Goal: Task Accomplishment & Management: Complete application form

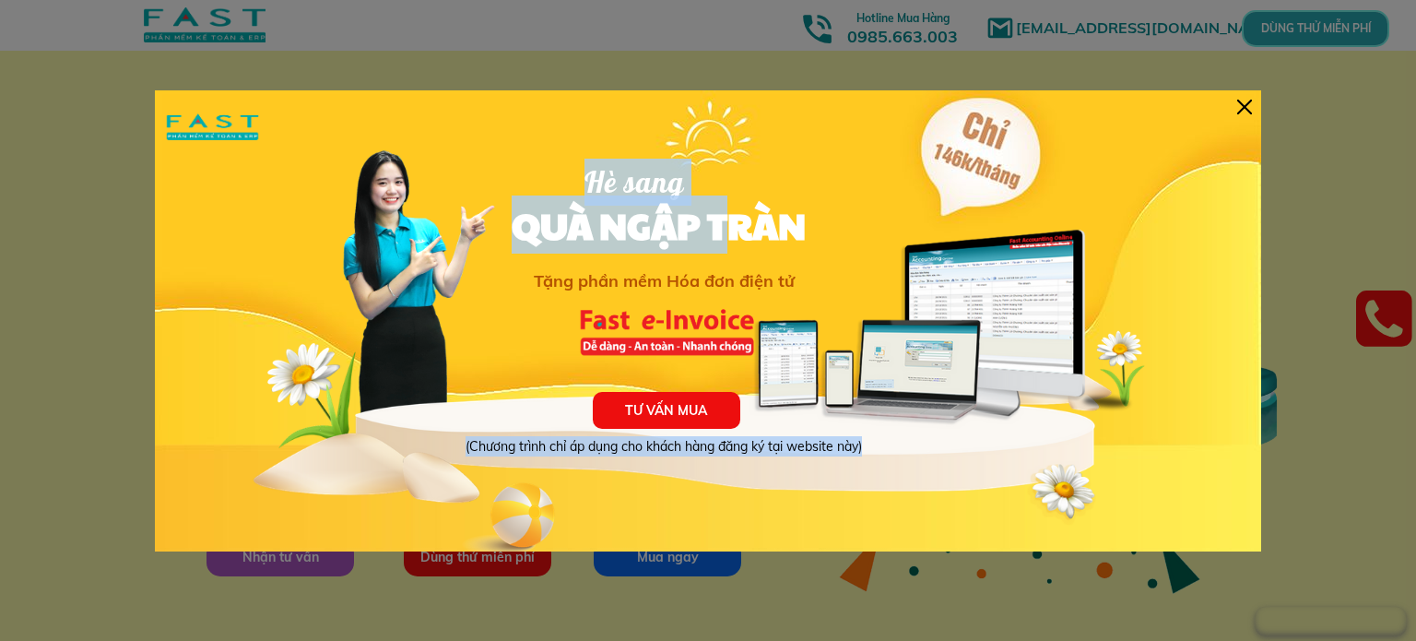
drag, startPoint x: 638, startPoint y: 114, endPoint x: 733, endPoint y: 242, distance: 158.7
click at [731, 242] on div "TƯ VẤN MUA (Chương trình chỉ áp dụng cho khách hàng đăng ký tại website này) Hè…" at bounding box center [708, 320] width 1106 height 461
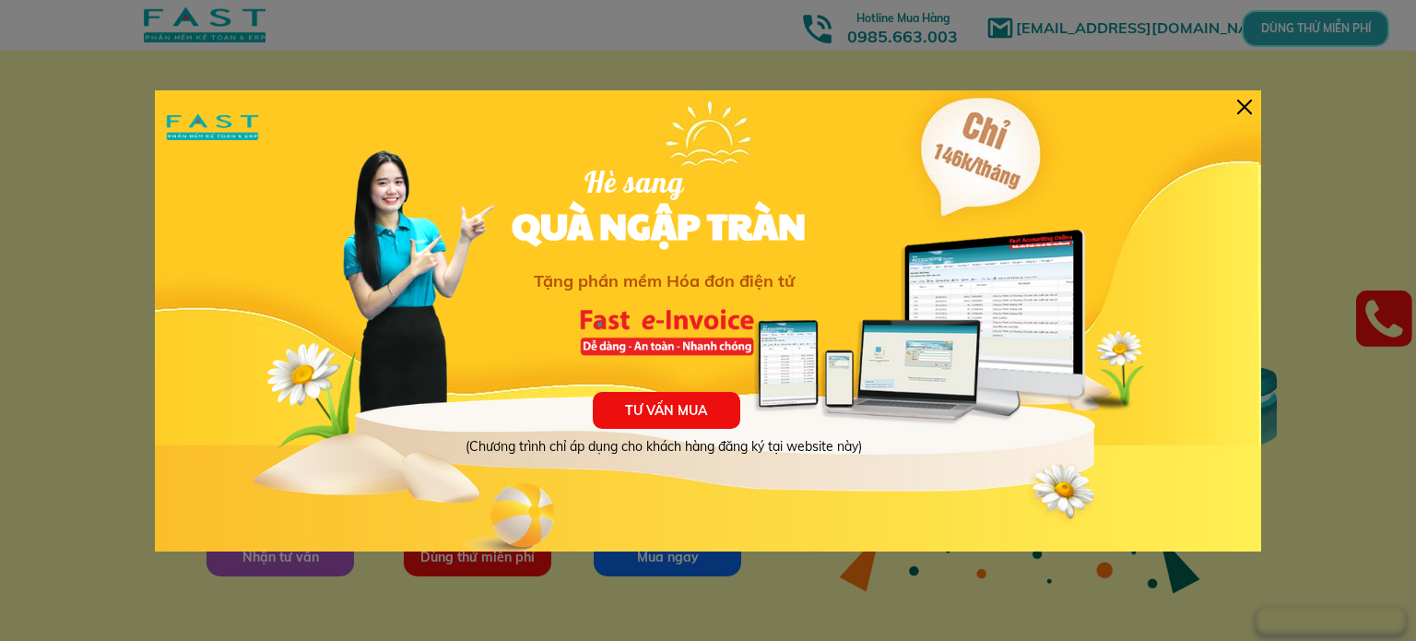
click at [1244, 106] on div at bounding box center [1244, 107] width 15 height 15
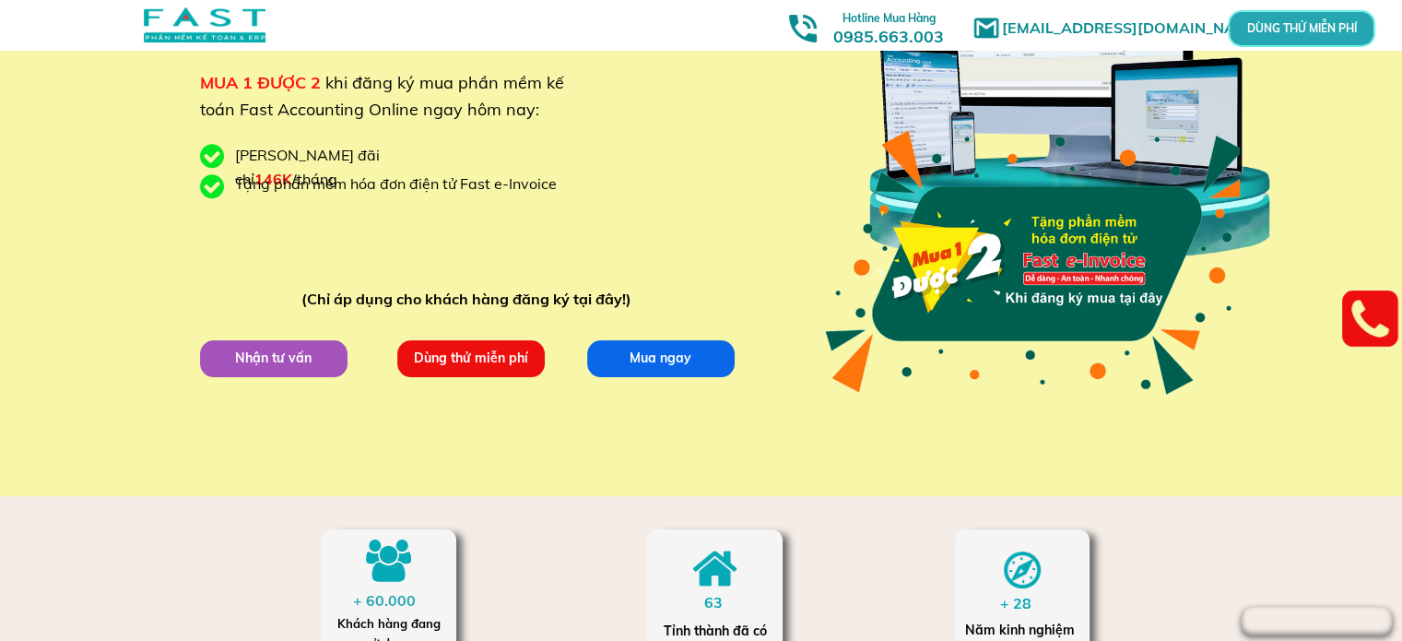
scroll to position [184, 0]
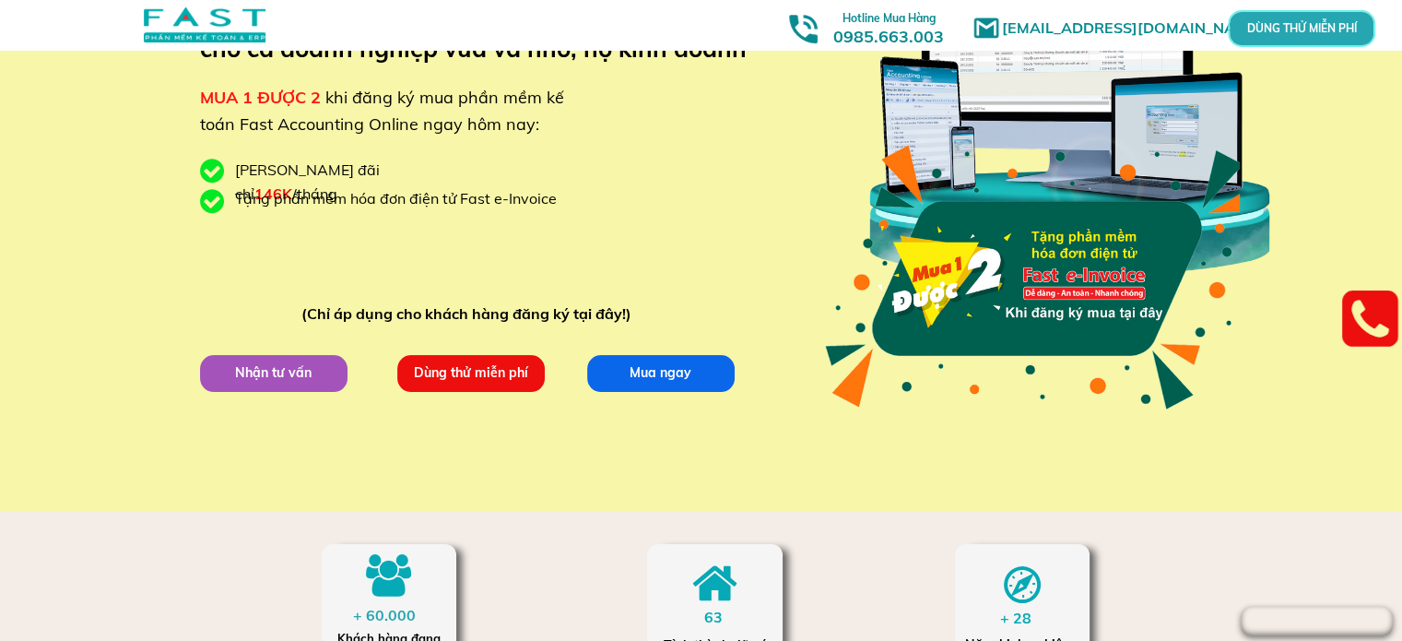
click at [274, 366] on p "Nhận tư vấn" at bounding box center [272, 372] width 147 height 37
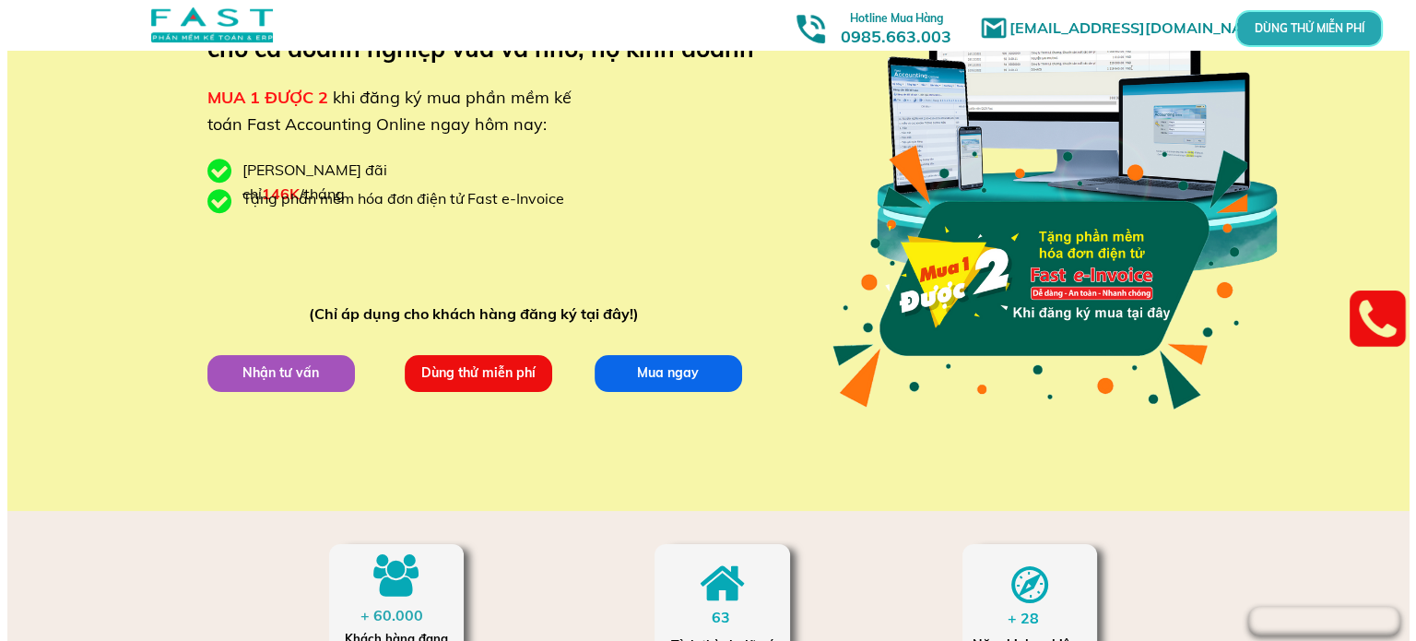
scroll to position [0, 0]
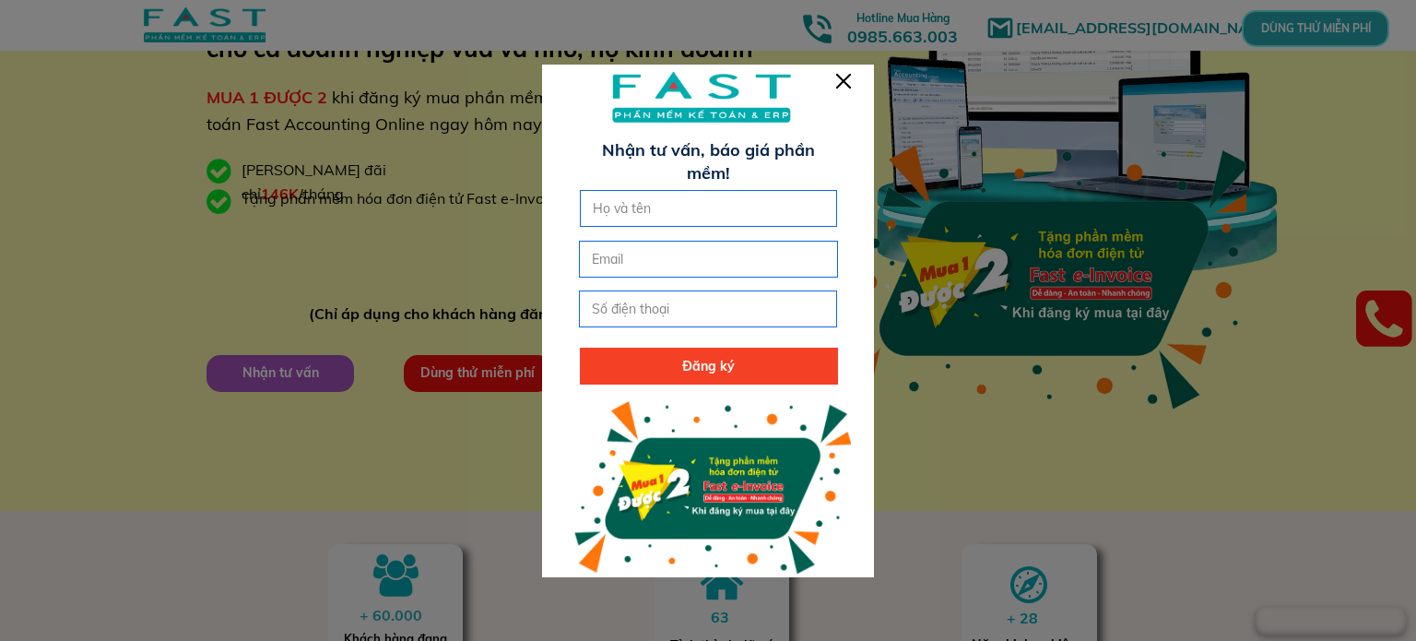
click at [612, 206] on input "text" at bounding box center [709, 208] width 242 height 35
type input "[PERSON_NAME]"
click at [607, 259] on input "email" at bounding box center [708, 259] width 242 height 35
type input "[EMAIL_ADDRESS][DOMAIN_NAME]"
click at [610, 305] on input "tel" at bounding box center [708, 308] width 242 height 35
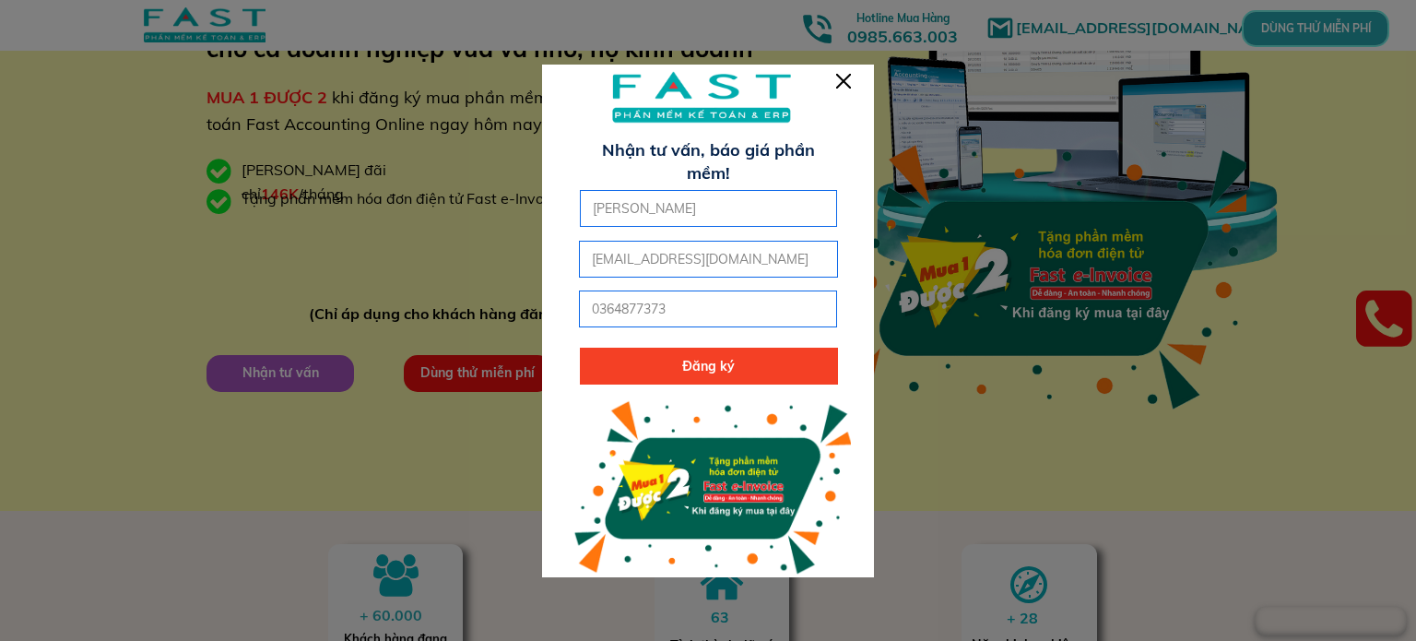
type input "0364877373"
click at [643, 373] on p "Đăng ký" at bounding box center [709, 366] width 258 height 37
